Goal: Information Seeking & Learning: Learn about a topic

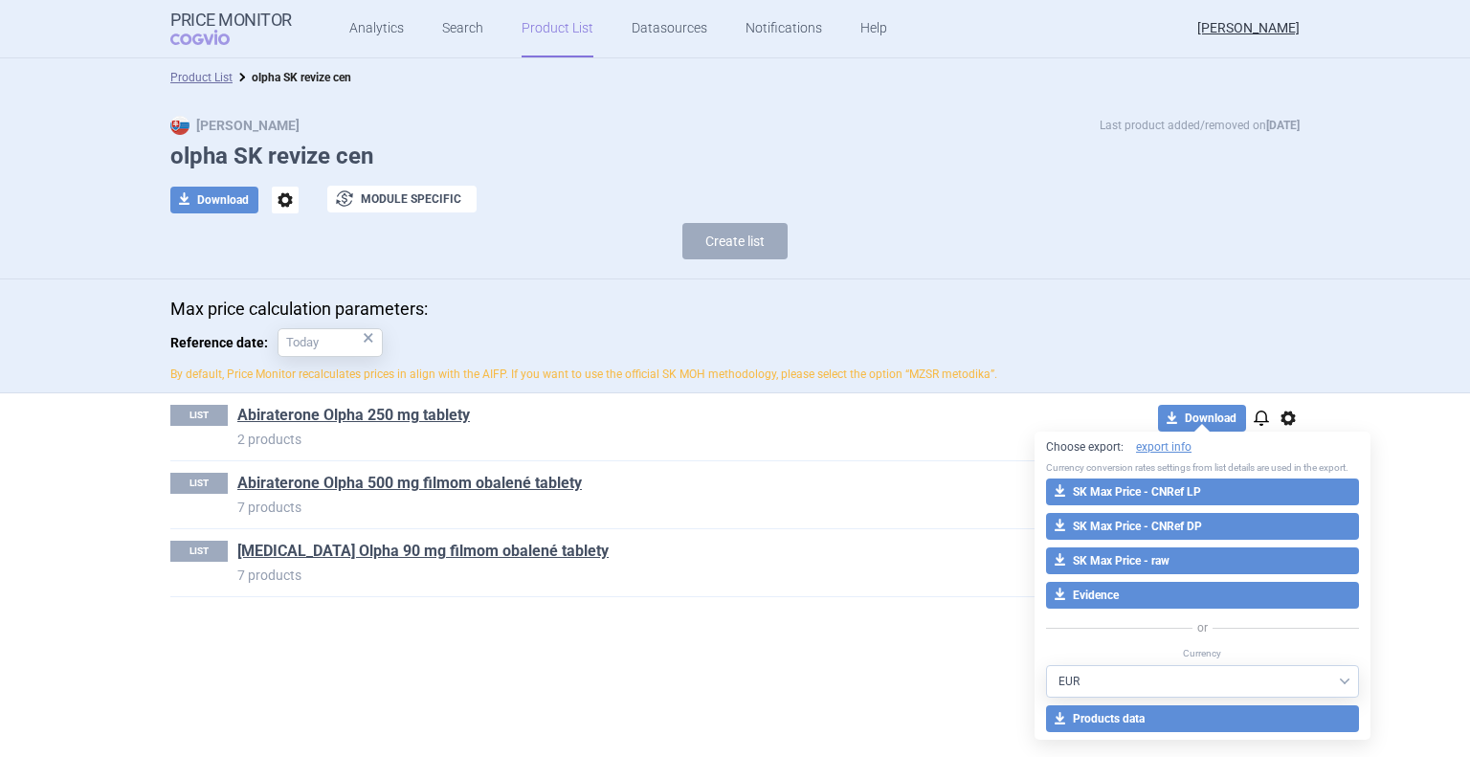
select select "EUR"
click at [544, 25] on link "Product List" at bounding box center [558, 28] width 72 height 57
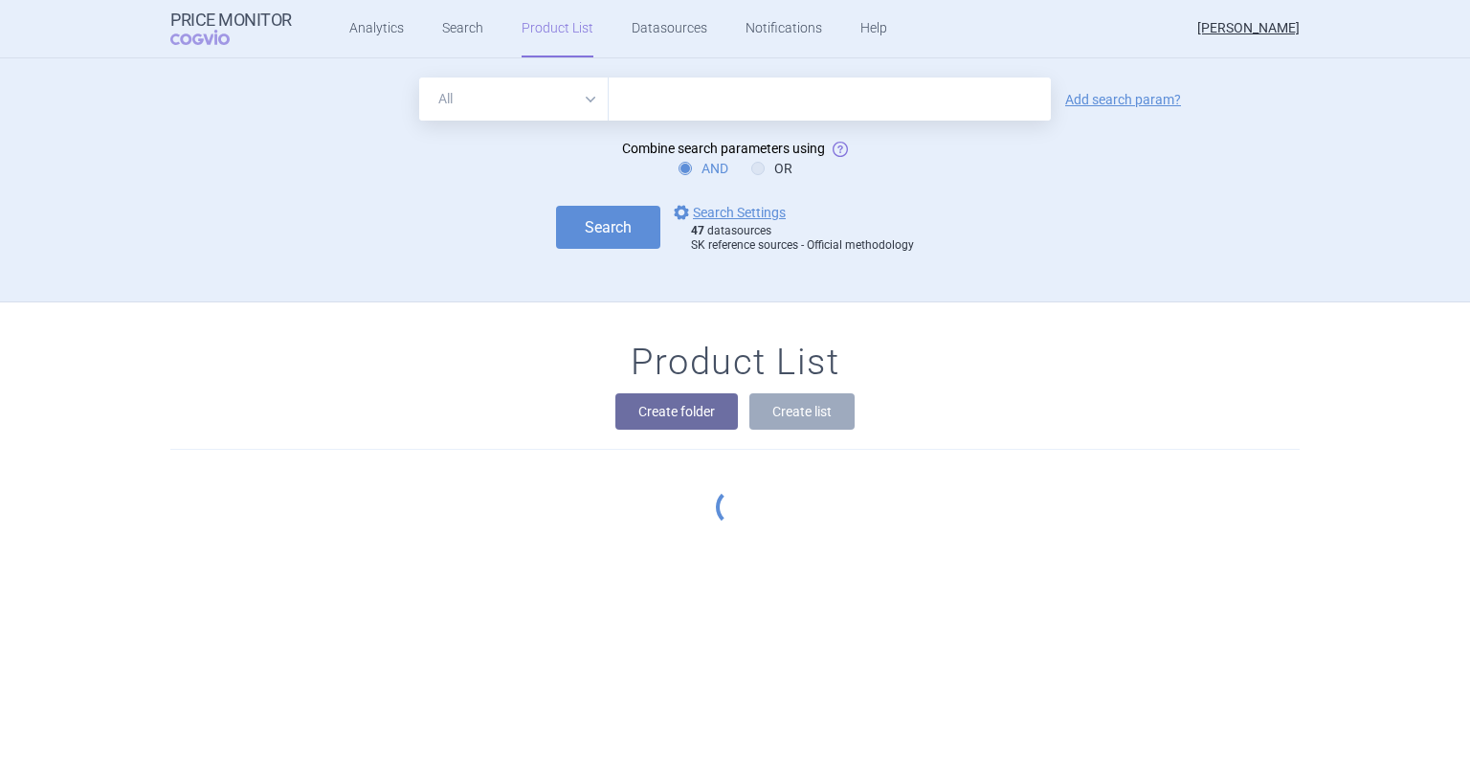
scroll to position [19, 0]
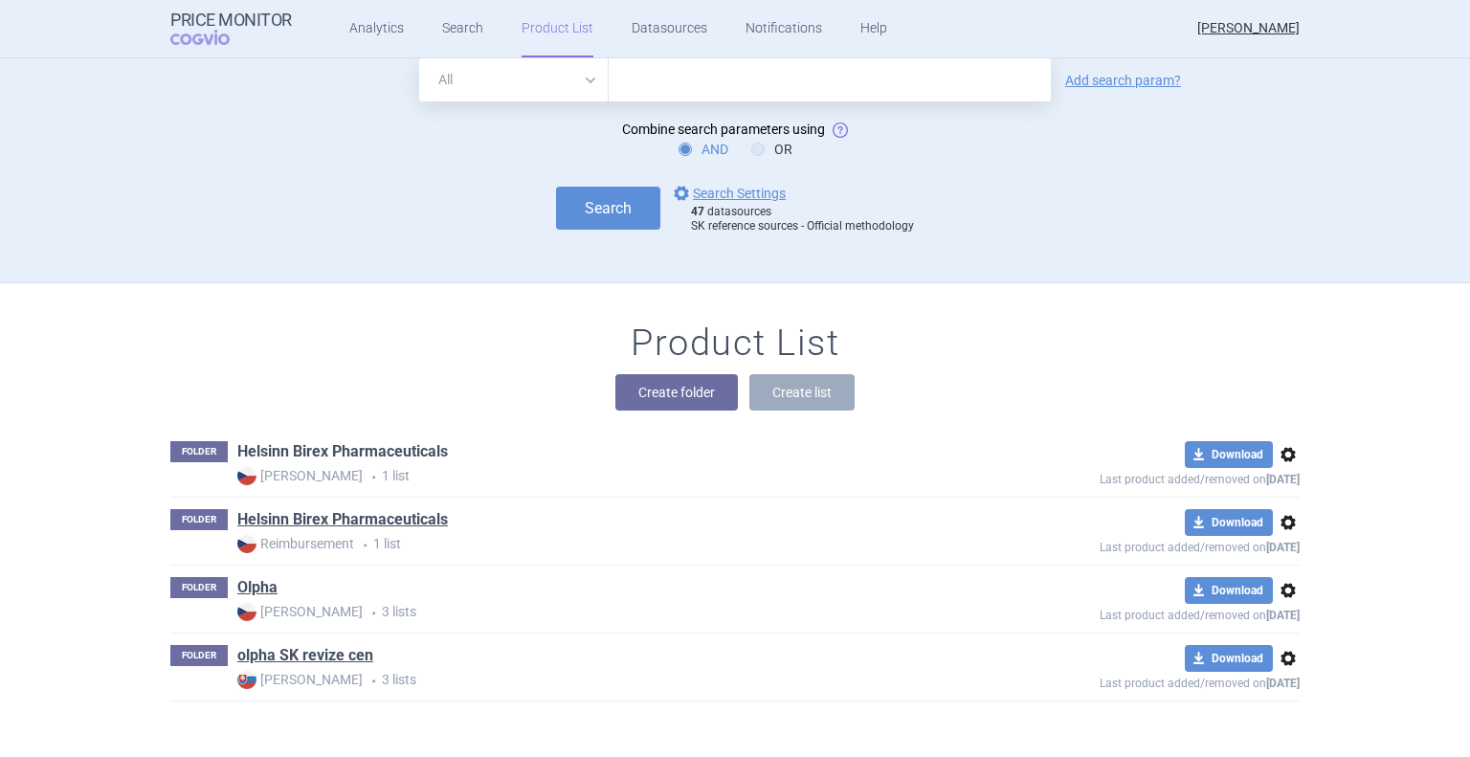
click at [373, 447] on link "Helsinn Birex Pharmaceuticals" at bounding box center [342, 451] width 211 height 21
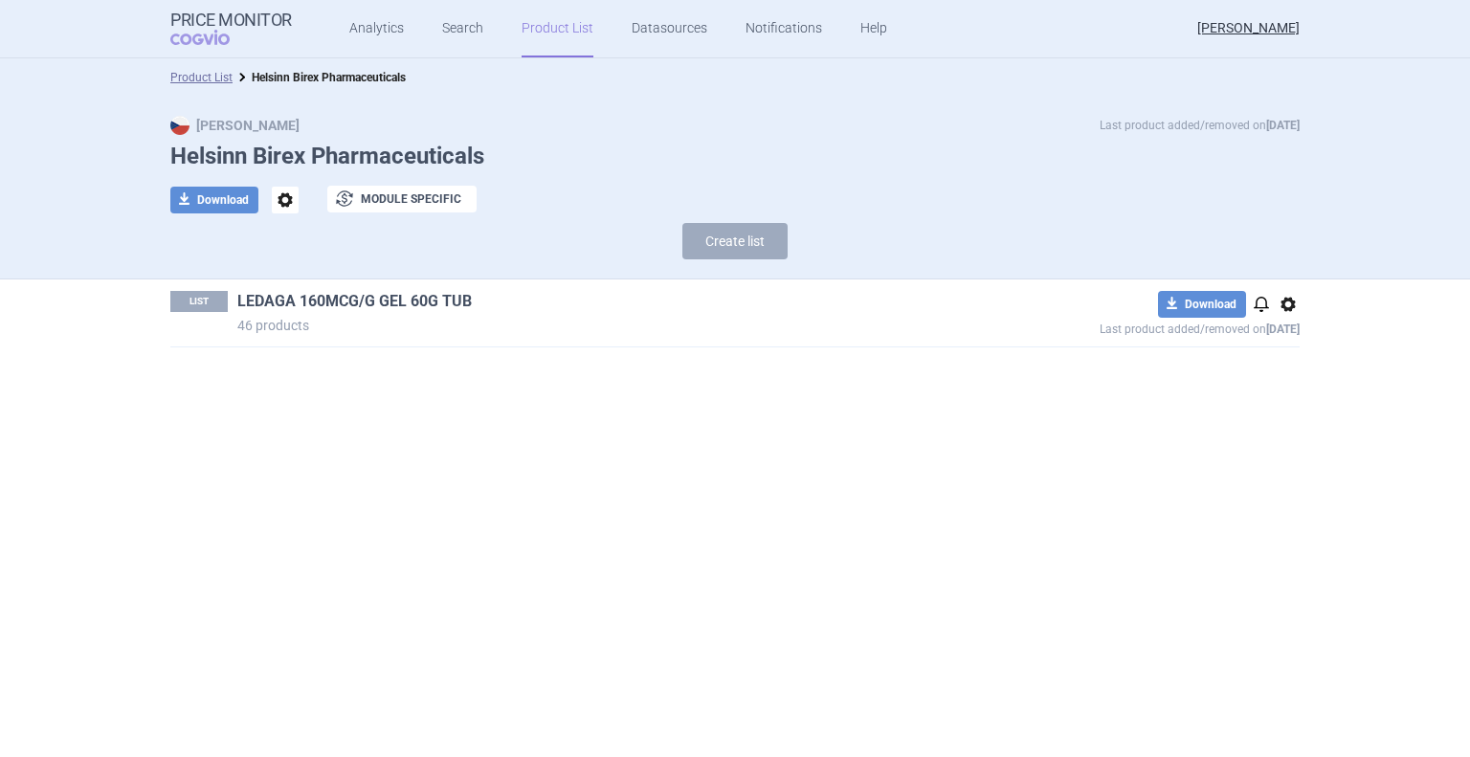
click at [384, 295] on link "LEDAGA 160MCG/G GEL 60G TUB" at bounding box center [354, 301] width 235 height 21
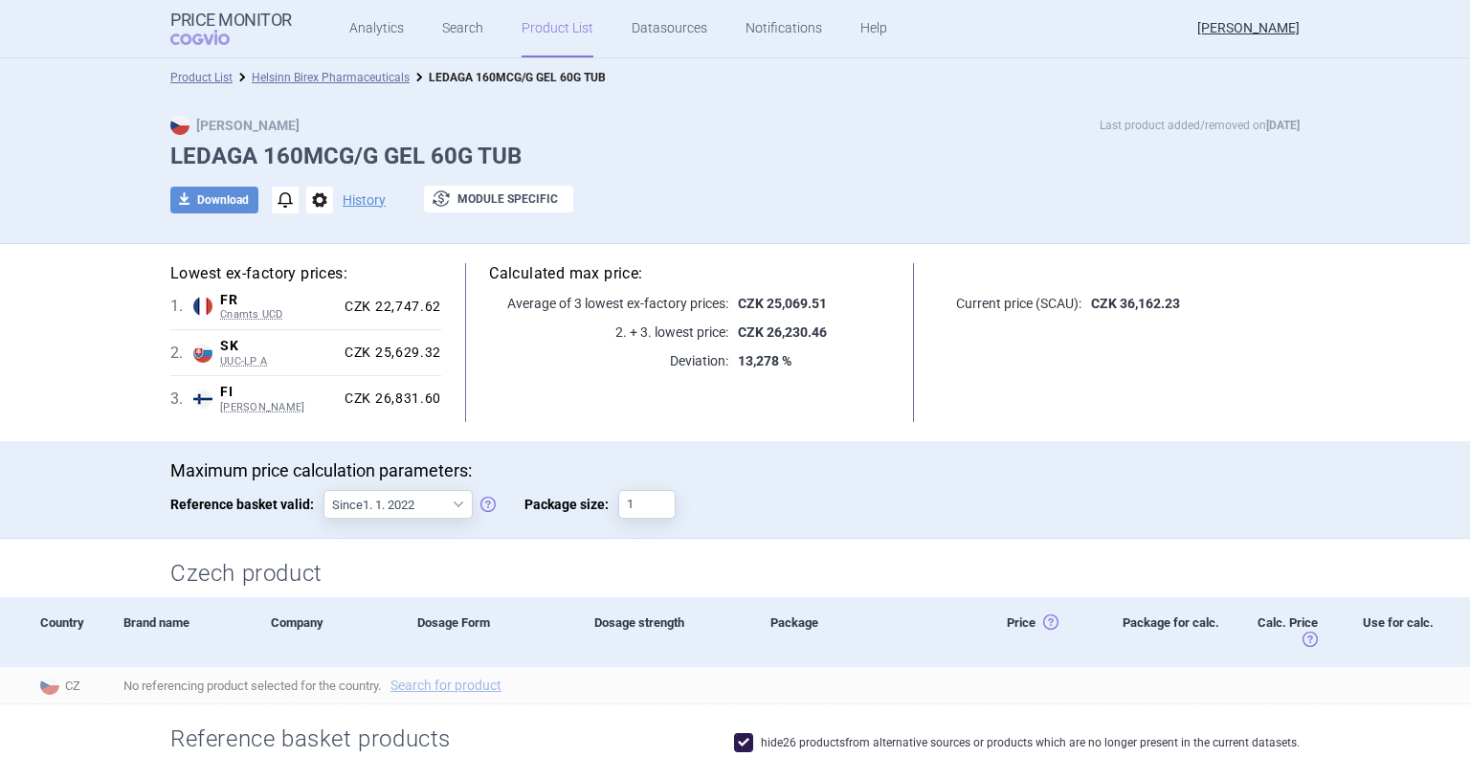
click at [540, 39] on link "Product List" at bounding box center [558, 28] width 72 height 57
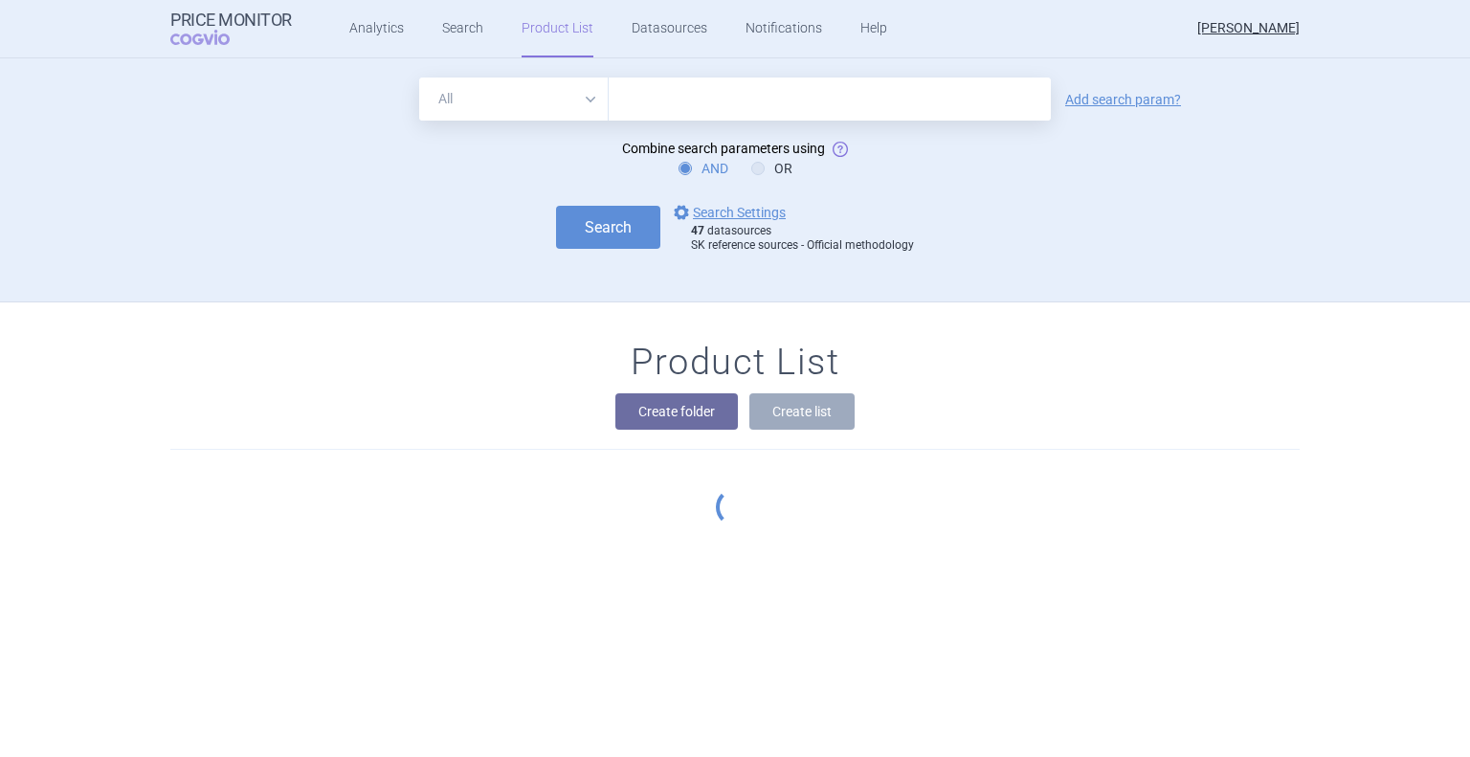
scroll to position [19, 0]
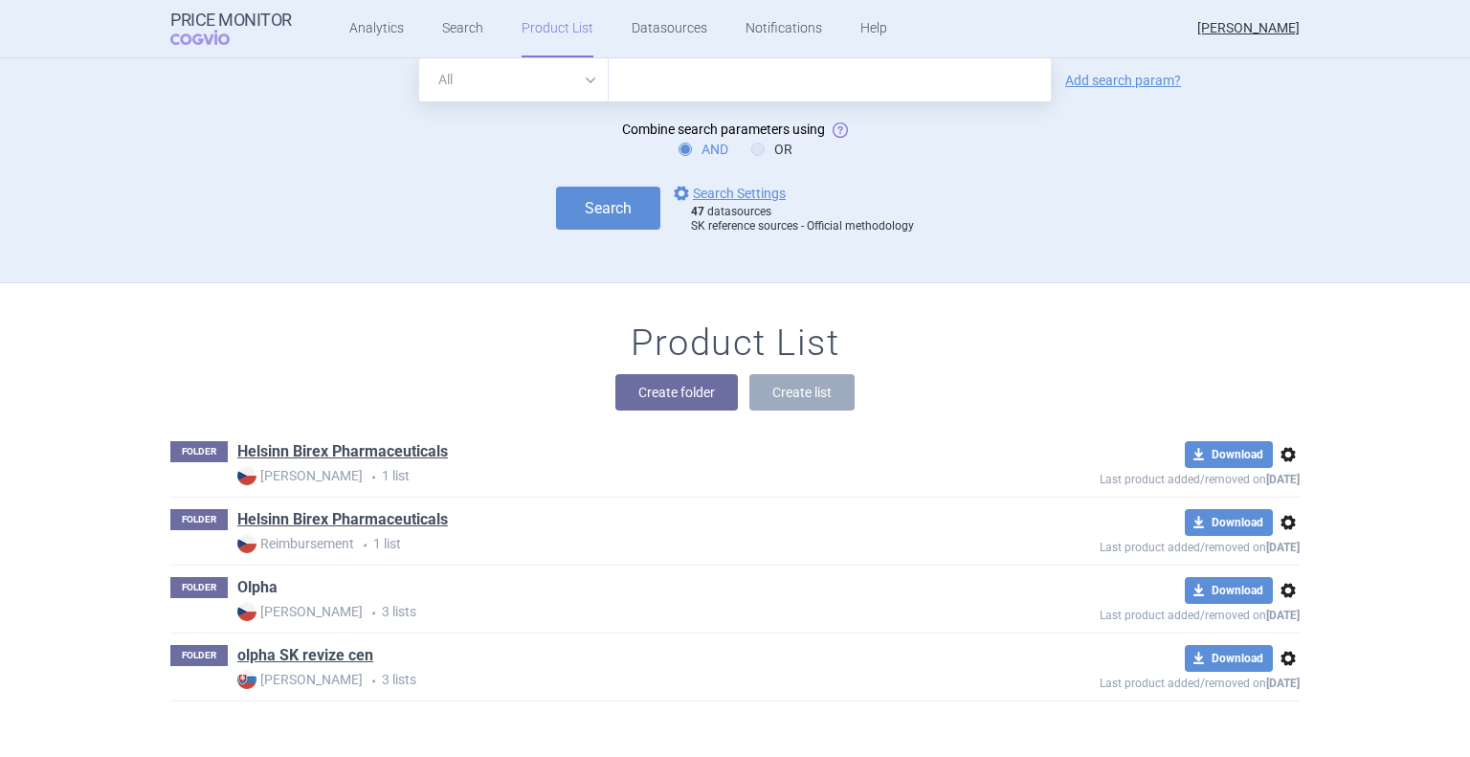
click at [250, 585] on link "Olpha" at bounding box center [257, 587] width 40 height 21
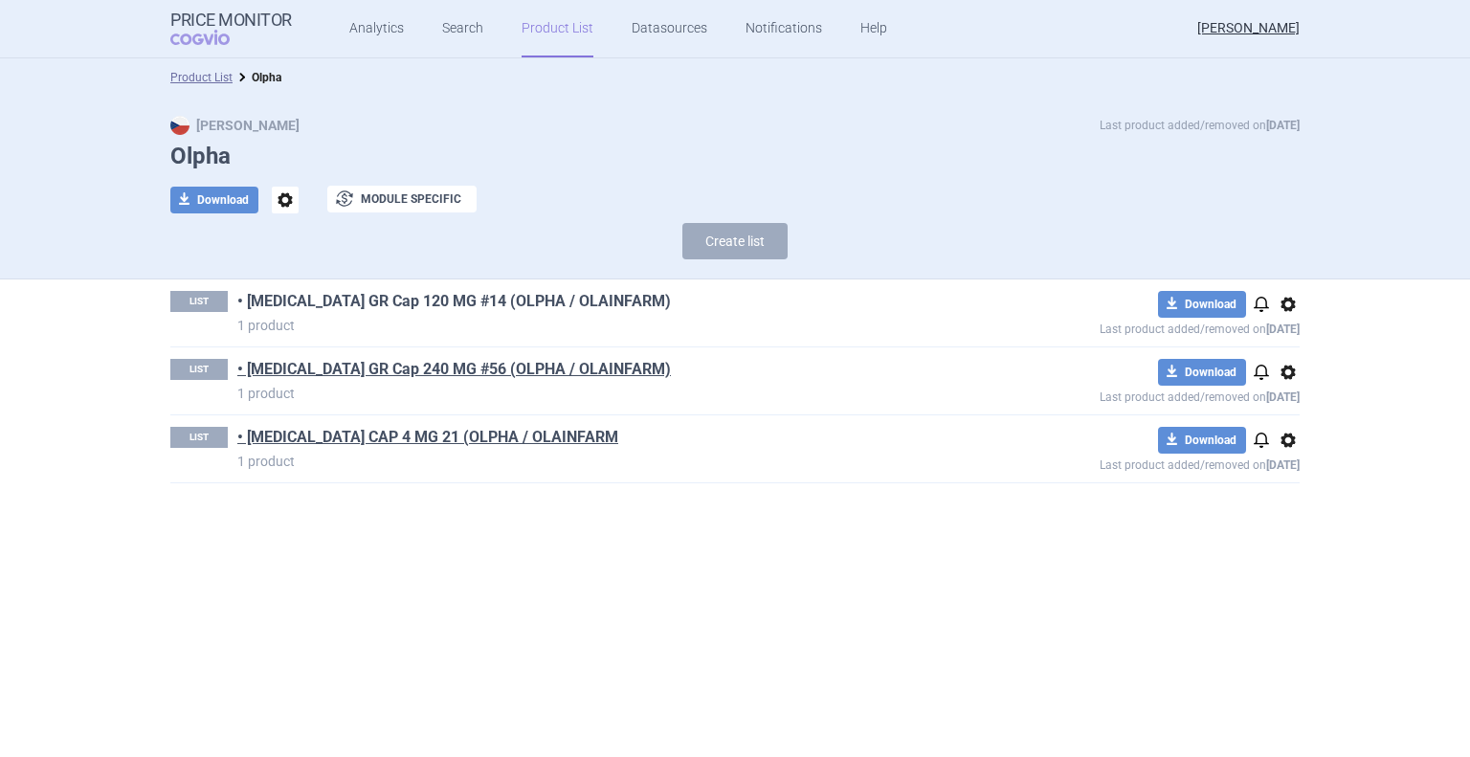
click at [388, 296] on link "• [MEDICAL_DATA] GR Cap 120 MG #14 (OLPHA / OLAINFARM)" at bounding box center [454, 301] width 434 height 21
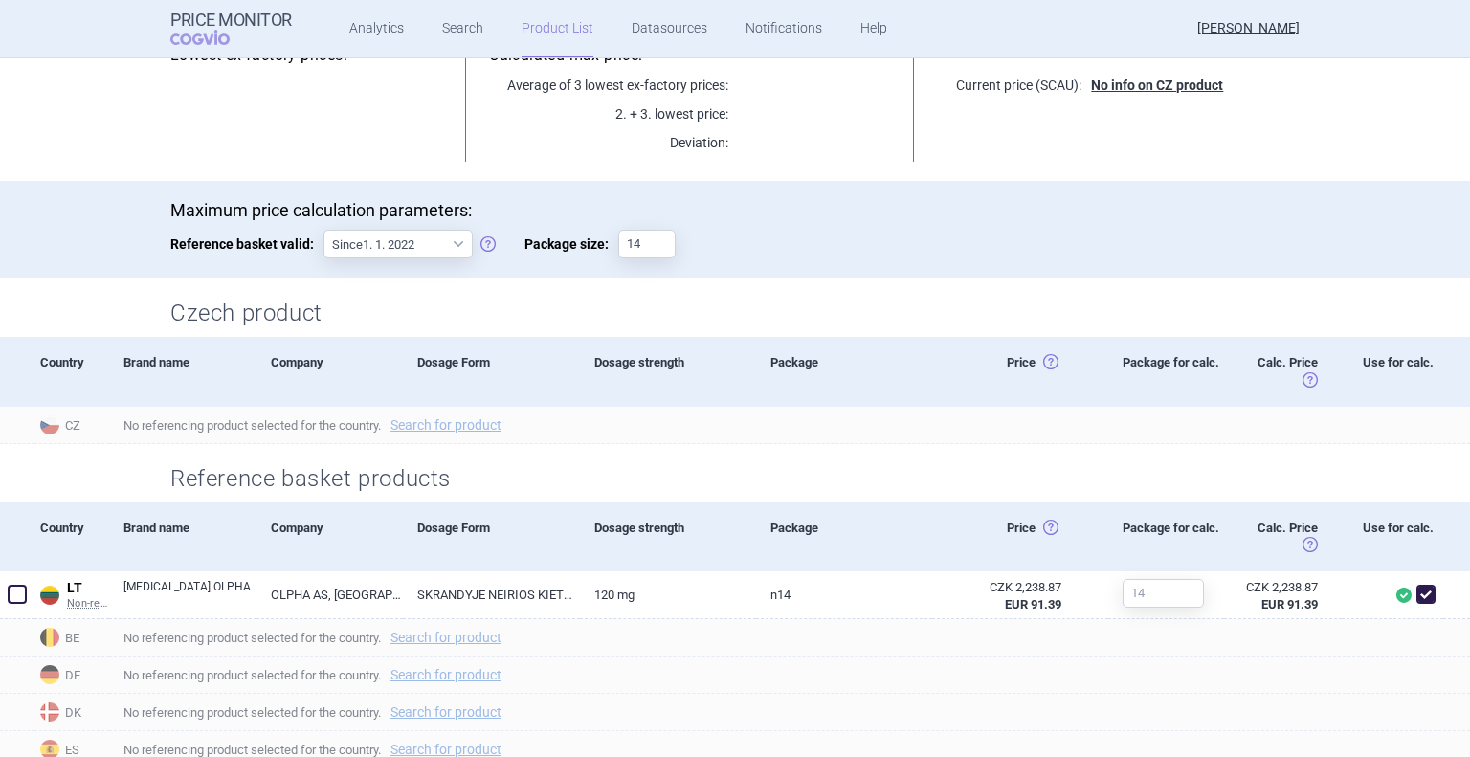
scroll to position [287, 0]
